Goal: Information Seeking & Learning: Learn about a topic

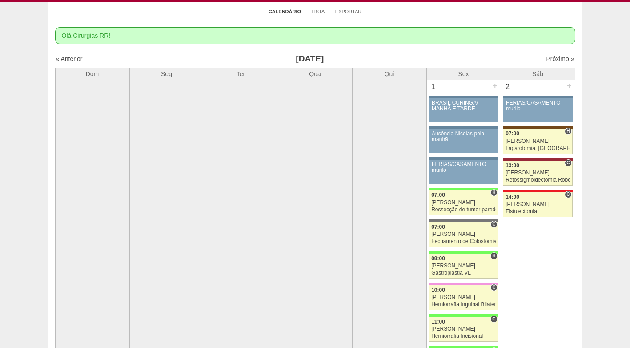
scroll to position [44, 0]
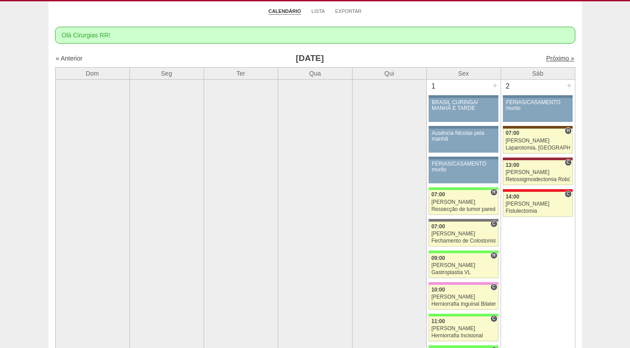
click at [548, 58] on link "Próximo »" at bounding box center [560, 58] width 28 height 7
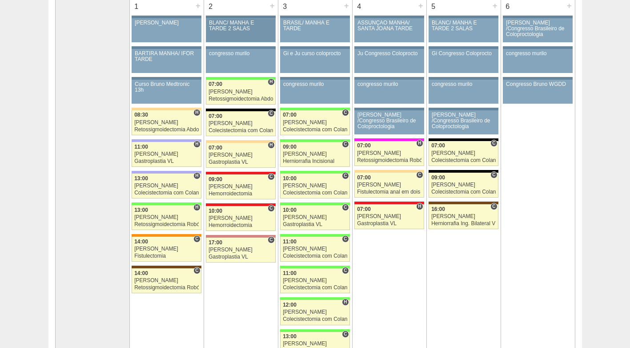
scroll to position [89, 0]
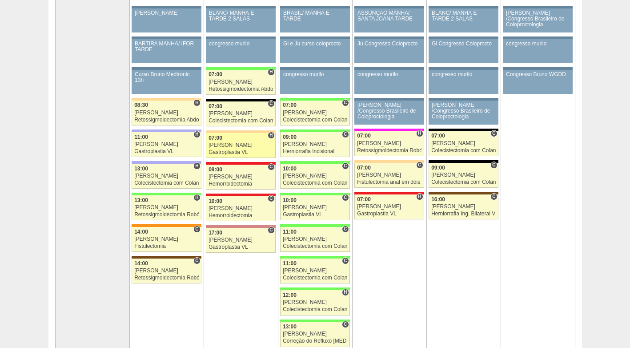
click at [238, 145] on div "[PERSON_NAME]" at bounding box center [241, 145] width 65 height 6
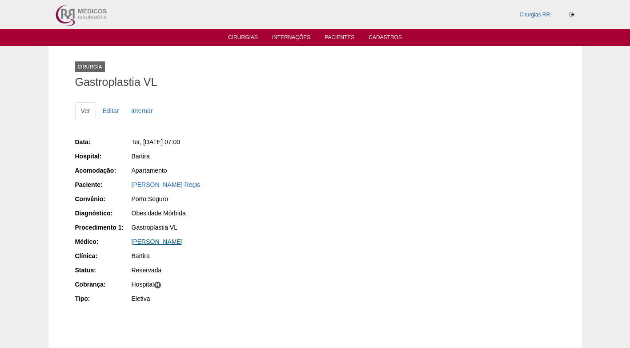
click at [154, 242] on link "[PERSON_NAME]" at bounding box center [157, 241] width 51 height 7
click at [147, 184] on link "[PERSON_NAME] Regis" at bounding box center [166, 184] width 69 height 7
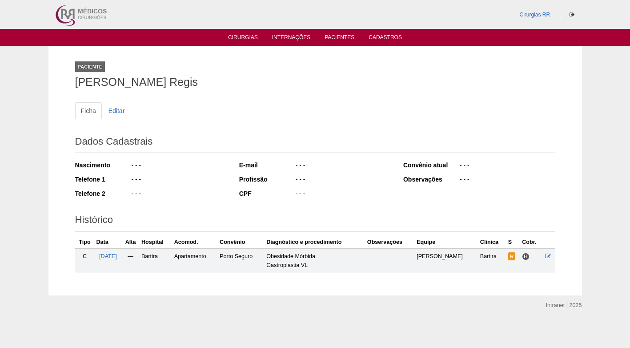
drag, startPoint x: 289, startPoint y: 117, endPoint x: 281, endPoint y: 132, distance: 17.7
click at [289, 117] on ul "Ficha Editar" at bounding box center [315, 110] width 480 height 17
drag, startPoint x: 231, startPoint y: 142, endPoint x: 149, endPoint y: 135, distance: 83.0
click at [230, 142] on h2 "Dados Cadastrais" at bounding box center [315, 143] width 480 height 20
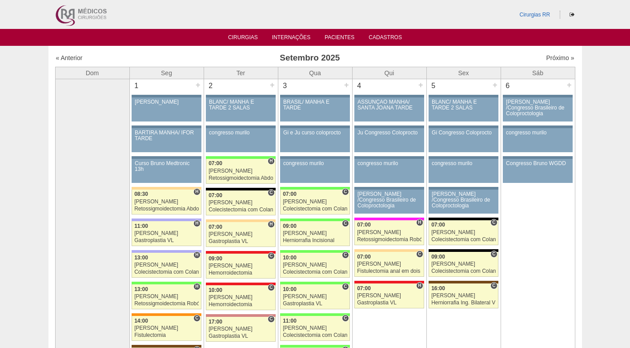
scroll to position [89, 0]
